Goal: Task Accomplishment & Management: Use online tool/utility

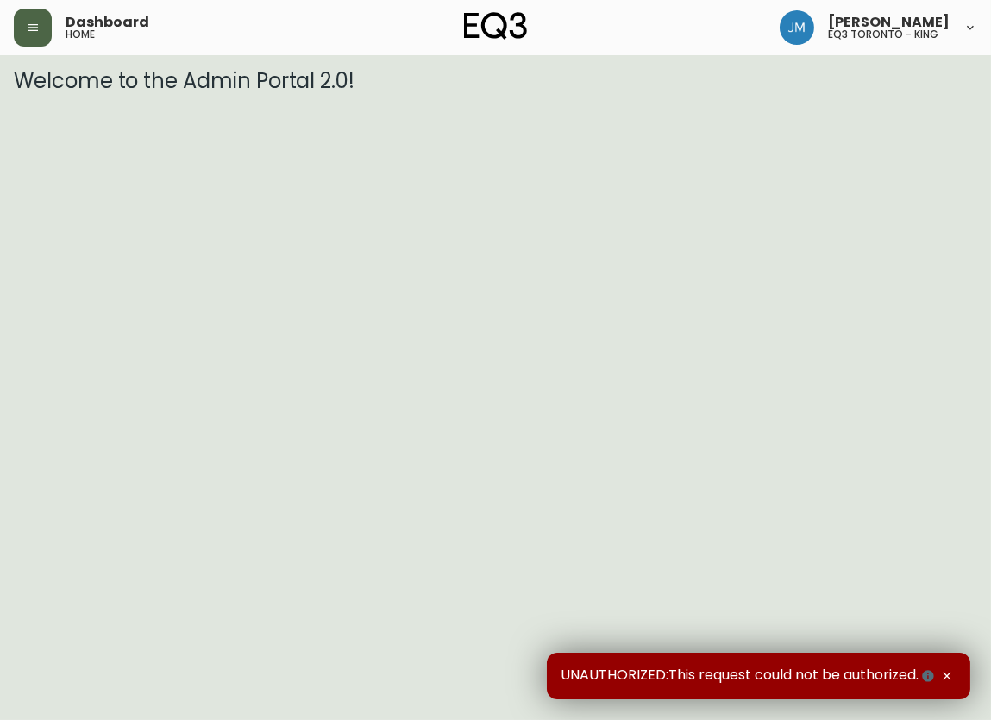
click at [44, 38] on button "button" at bounding box center [33, 28] width 38 height 38
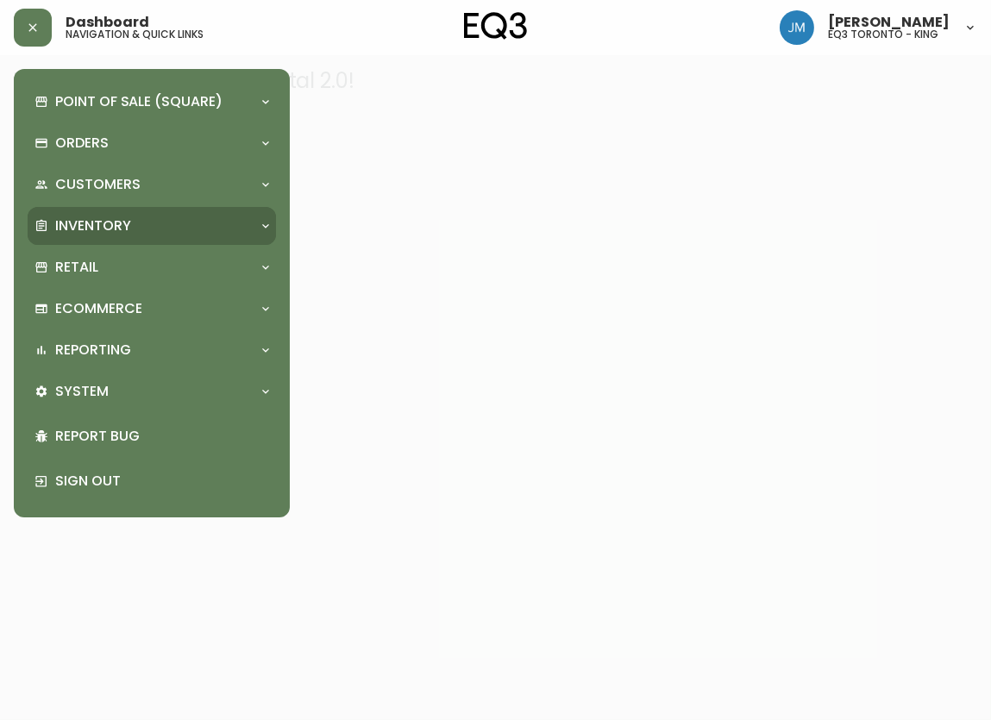
click at [69, 216] on p "Inventory" at bounding box center [93, 225] width 76 height 19
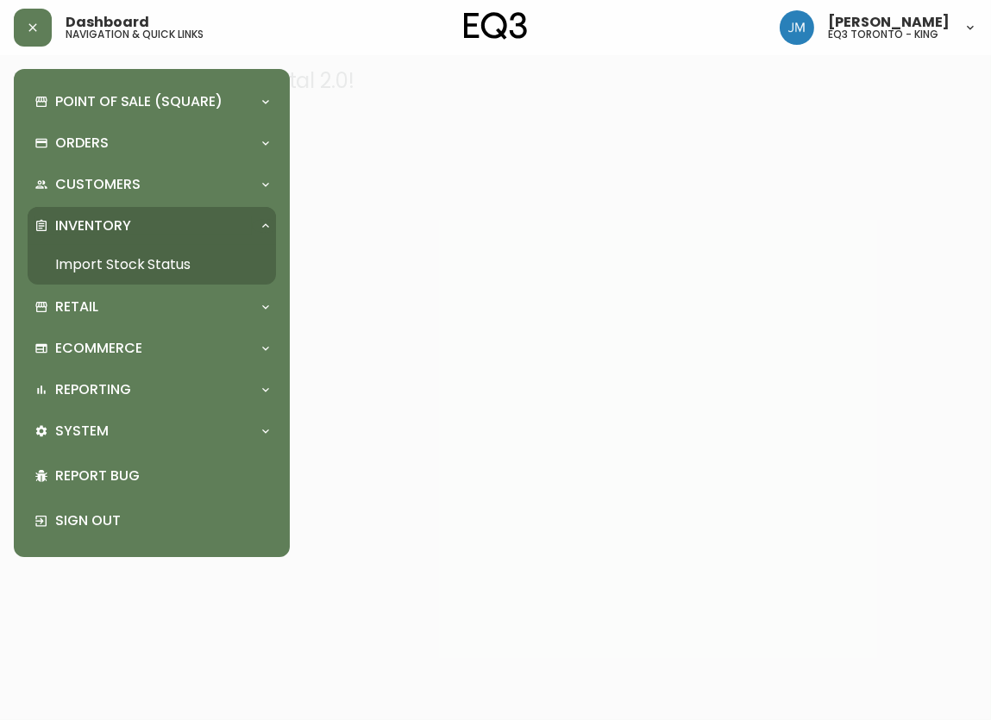
click at [86, 257] on link "Import Stock Status" at bounding box center [152, 265] width 248 height 40
